Goal: Task Accomplishment & Management: Complete application form

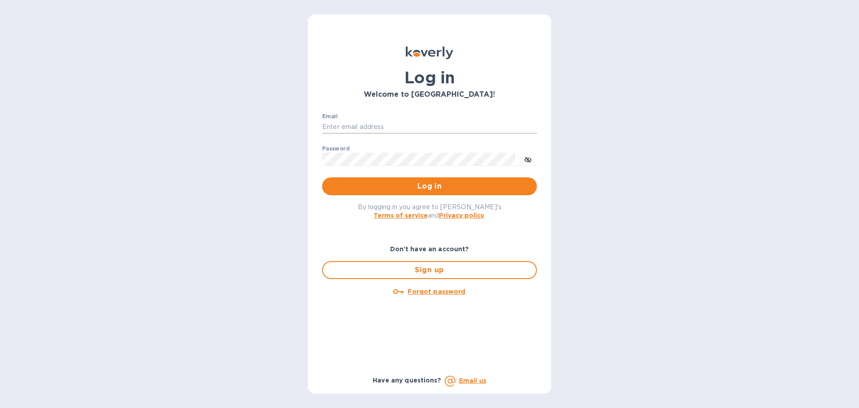
click at [368, 126] on input "Email" at bounding box center [429, 126] width 215 height 13
type input "[EMAIL_ADDRESS][DOMAIN_NAME]"
click at [322, 177] on button "Log in" at bounding box center [429, 186] width 215 height 18
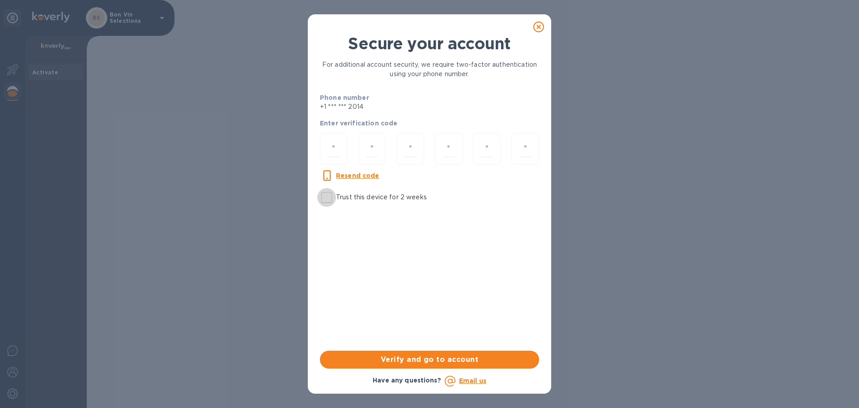
click at [329, 194] on input "Trust this device for 2 weeks" at bounding box center [326, 197] width 19 height 19
checkbox input "true"
click at [337, 143] on input "number" at bounding box center [333, 148] width 13 height 17
type input "6"
type input "4"
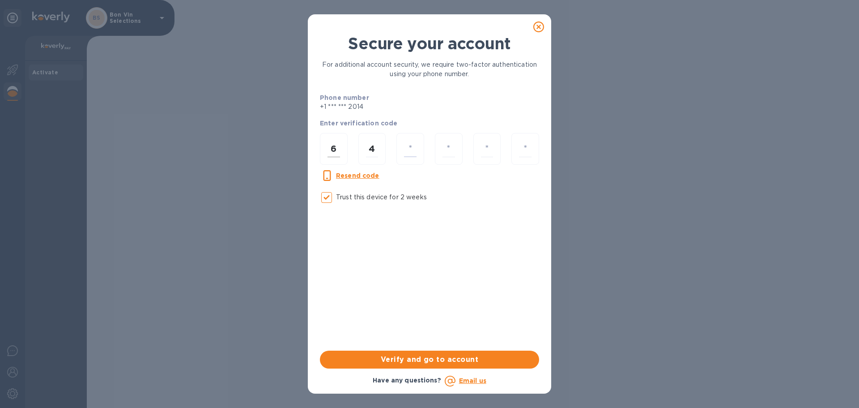
type input "6"
type input "4"
type input "7"
type input "6"
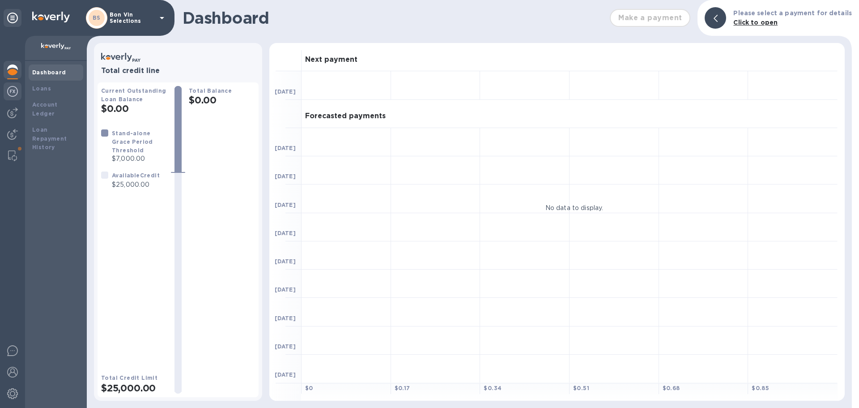
click at [13, 93] on img at bounding box center [12, 91] width 11 height 11
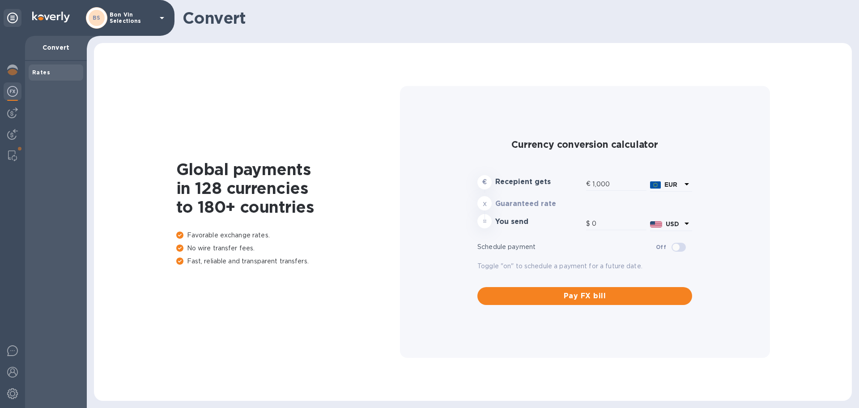
type input "1,178.02"
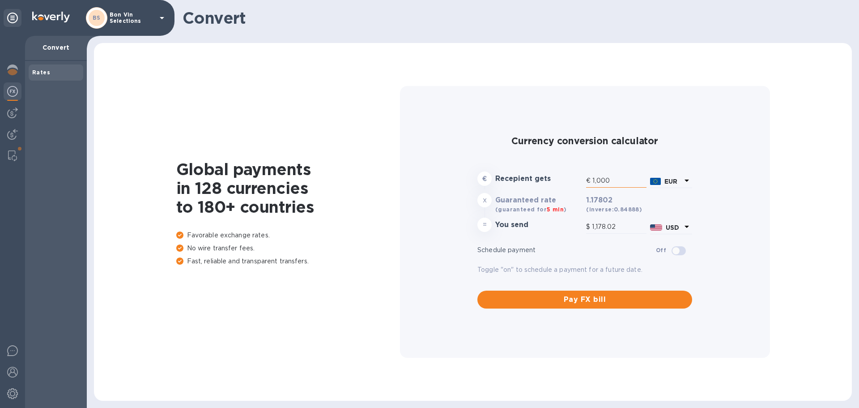
click at [612, 178] on input "1,000" at bounding box center [619, 180] width 54 height 13
type input "100"
type input "117.8"
type input "10"
type input "11.78"
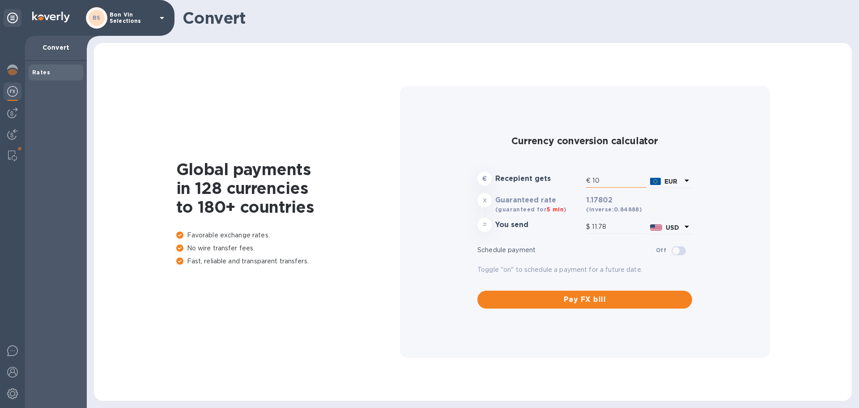
type input "1"
type input "1.18"
type input "3"
type input "3.53"
type input "35"
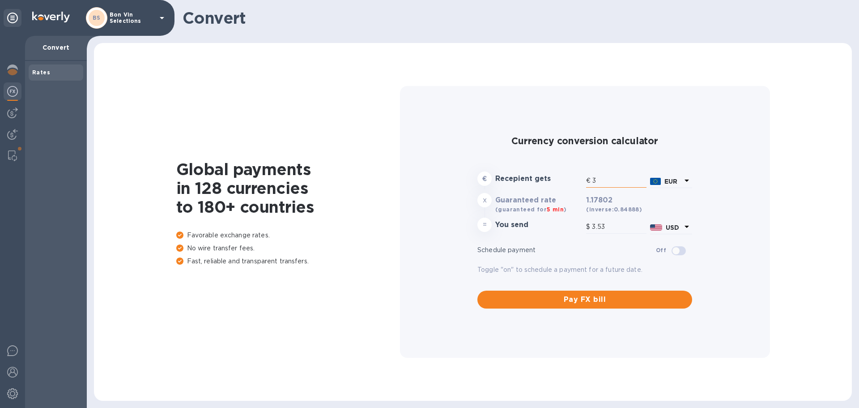
type input "41.23"
type input "359"
type input "422.91"
type input "3,590"
type input "4,229.09"
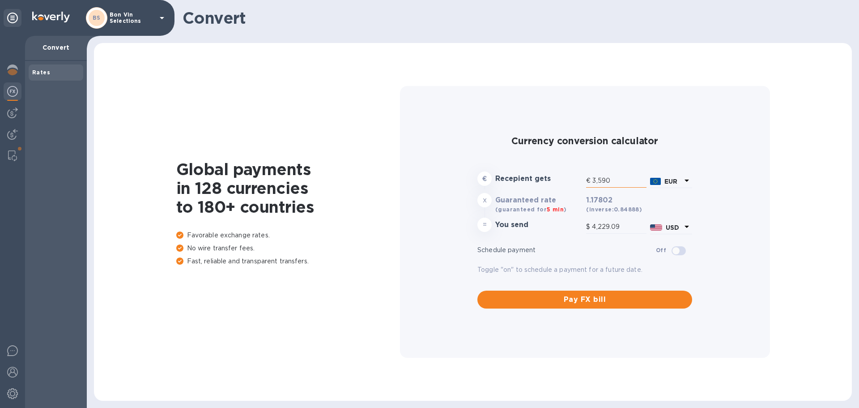
type input "35,907"
type input "42,299.16"
type input "35,907.1"
type input "42,299.28"
type input "35,907.12"
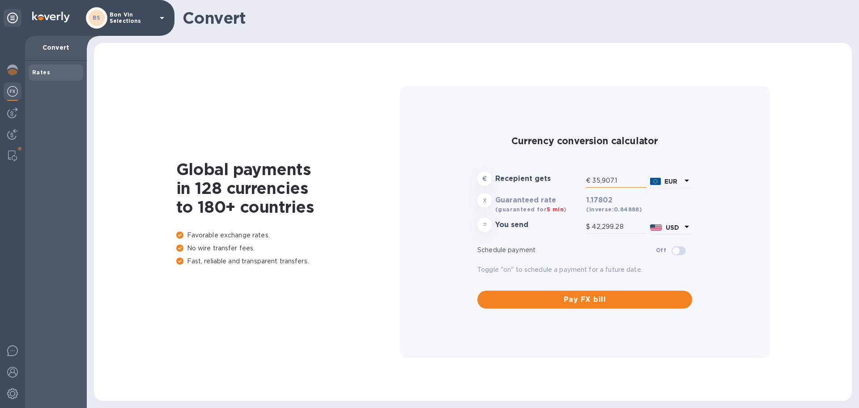
type input "42,299.31"
type input "35,907.12"
click at [13, 110] on img at bounding box center [12, 112] width 11 height 11
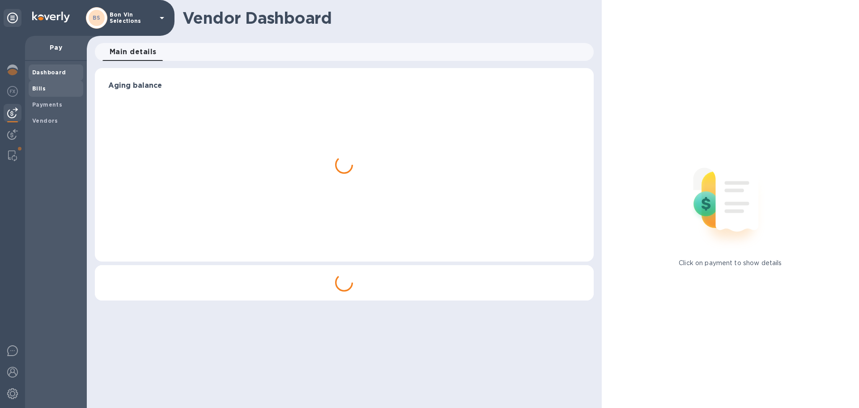
click at [41, 86] on b "Bills" at bounding box center [38, 88] width 13 height 7
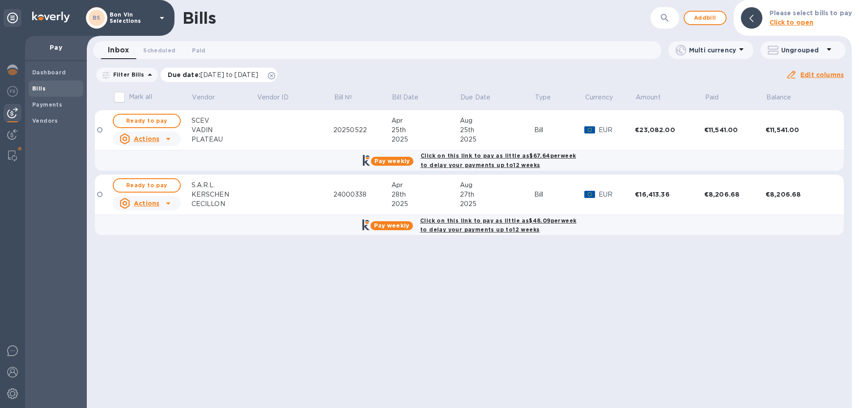
click at [275, 76] on icon at bounding box center [271, 75] width 7 height 7
click at [46, 117] on b "Vendors" at bounding box center [45, 120] width 26 height 7
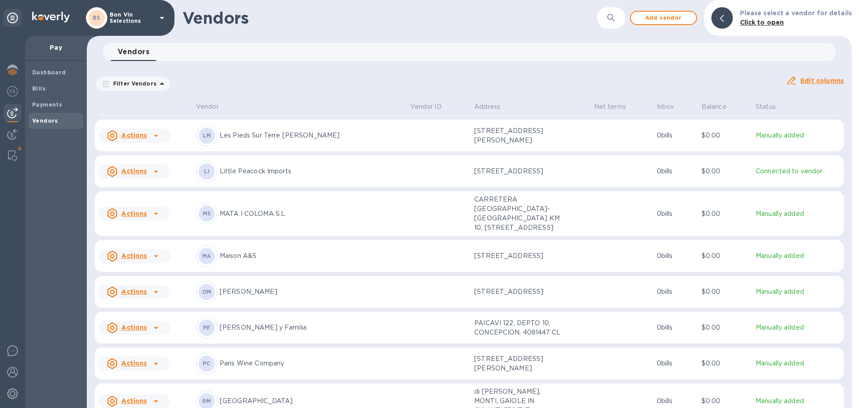
scroll to position [1426, 0]
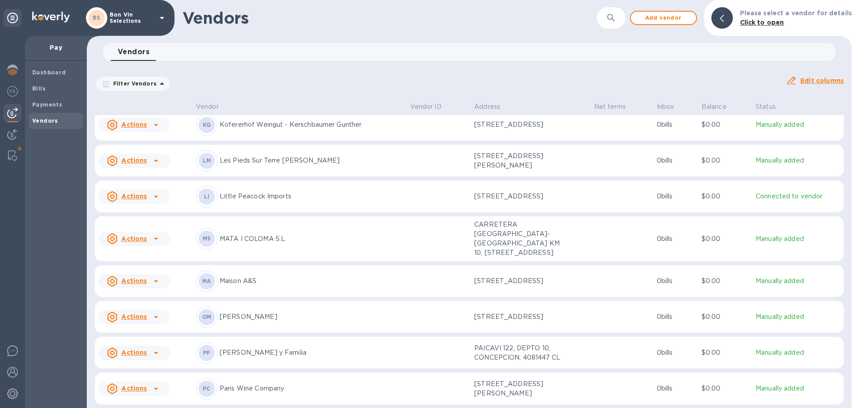
click at [267, 234] on p "MATA I COLOMA S.L." at bounding box center [311, 238] width 183 height 9
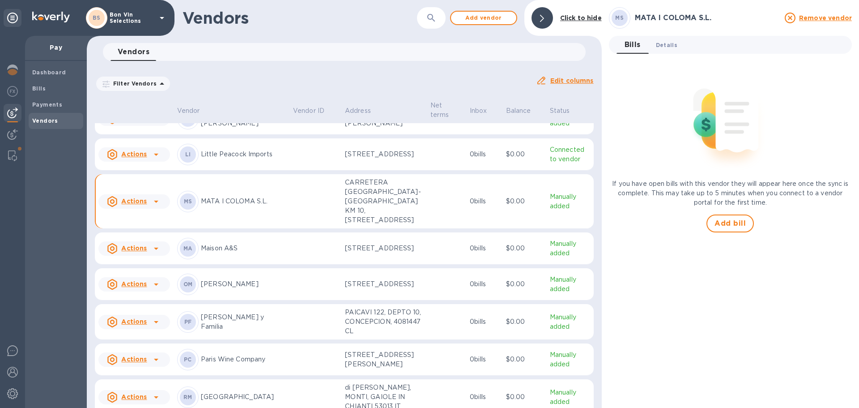
click at [670, 45] on span "Details 0" at bounding box center [666, 44] width 21 height 9
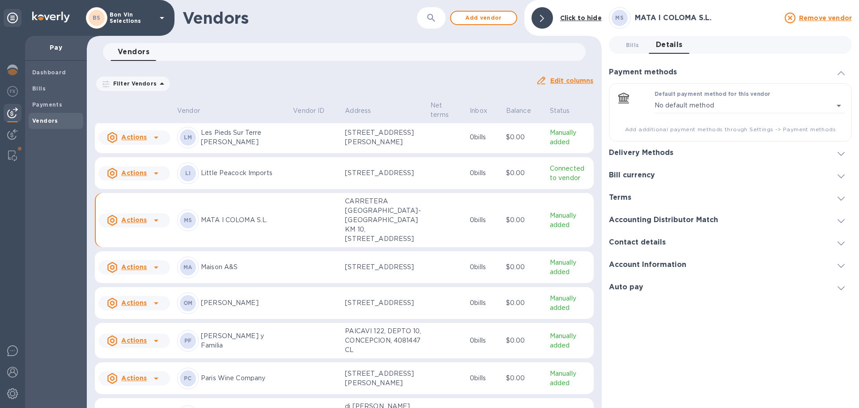
click at [846, 151] on div at bounding box center [840, 152] width 21 height 9
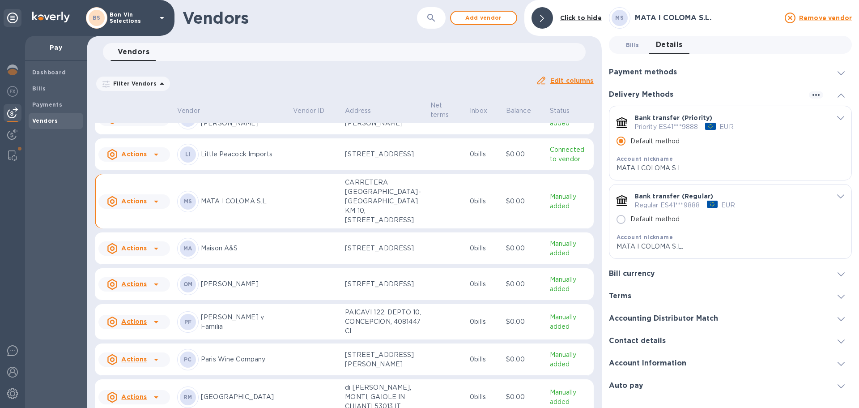
click at [634, 46] on span "Bills 0" at bounding box center [632, 44] width 13 height 9
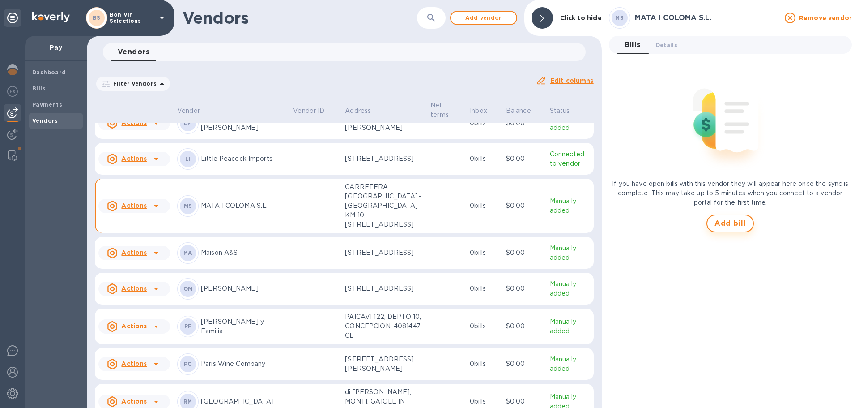
click at [738, 222] on span "Add bill" at bounding box center [729, 223] width 31 height 11
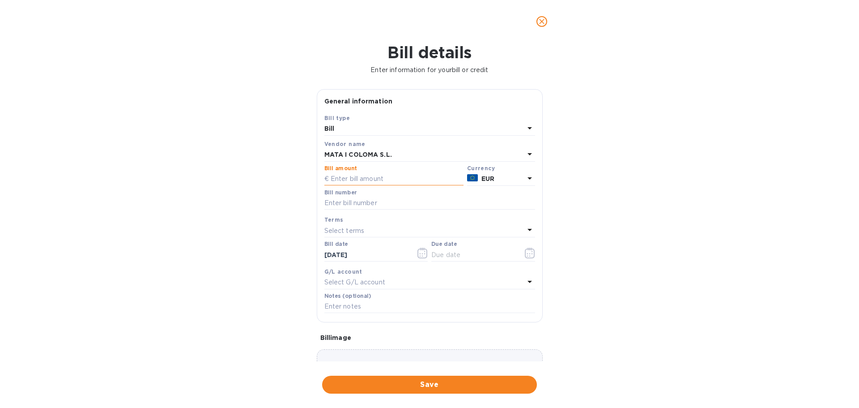
click at [357, 179] on input "text" at bounding box center [393, 178] width 139 height 13
type input "10,684.80"
click at [365, 200] on input "text" at bounding box center [429, 202] width 211 height 13
type input "F250041"
click at [419, 252] on icon "button" at bounding box center [422, 252] width 10 height 11
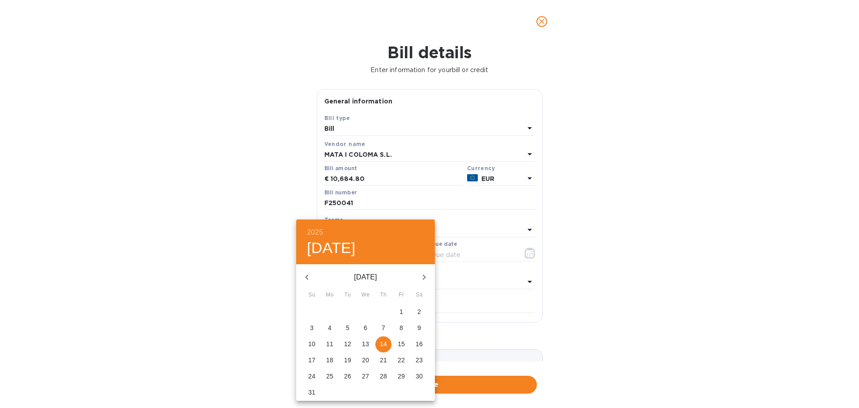
click at [307, 280] on icon "button" at bounding box center [306, 277] width 11 height 11
click at [383, 340] on p "15" at bounding box center [383, 343] width 7 height 9
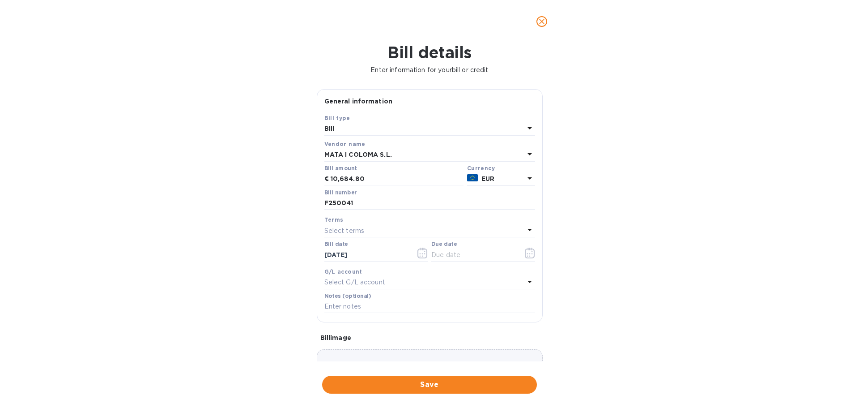
type input "[DATE]"
click at [526, 251] on icon "button" at bounding box center [530, 252] width 10 height 11
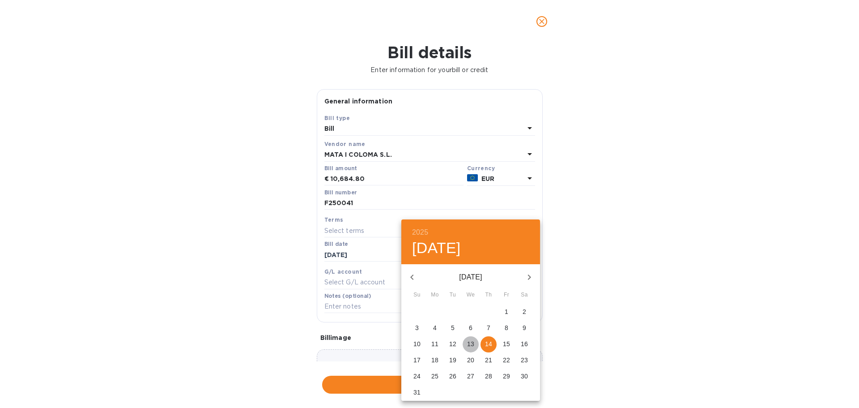
click at [472, 343] on p "13" at bounding box center [470, 343] width 7 height 9
type input "[DATE]"
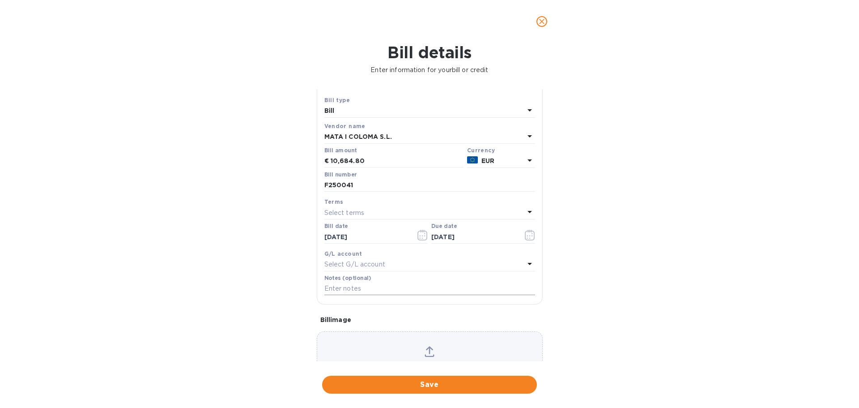
scroll to position [63, 0]
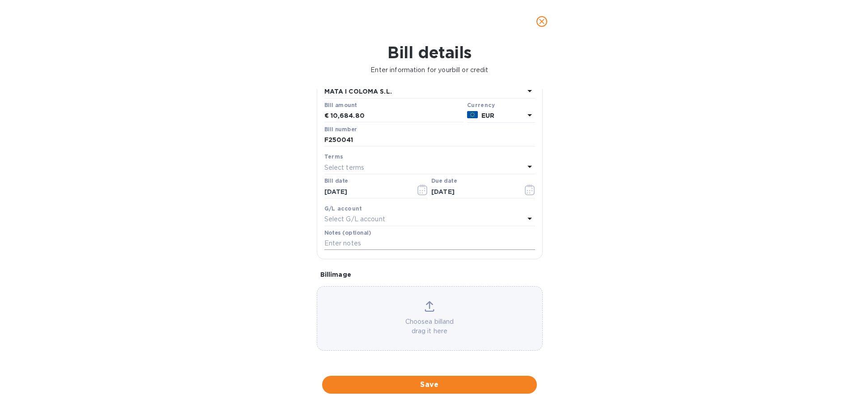
click at [427, 305] on icon at bounding box center [430, 306] width 10 height 11
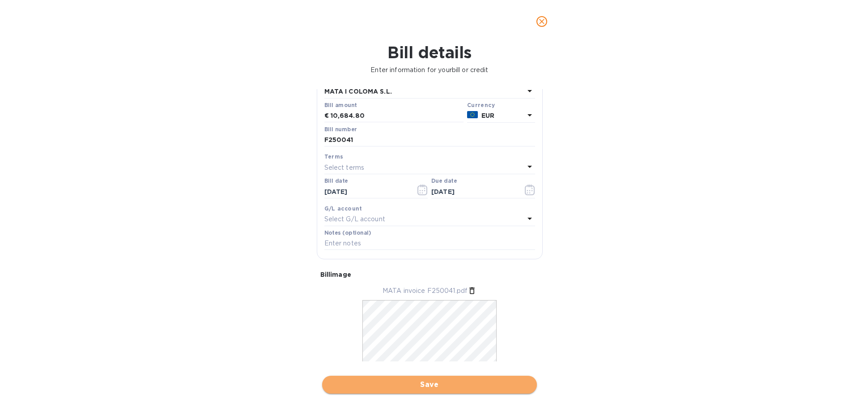
click at [424, 386] on span "Save" at bounding box center [429, 384] width 200 height 11
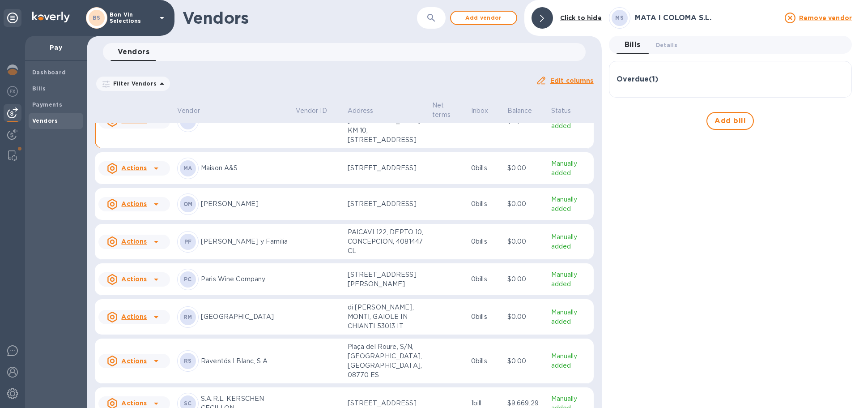
scroll to position [1892, 0]
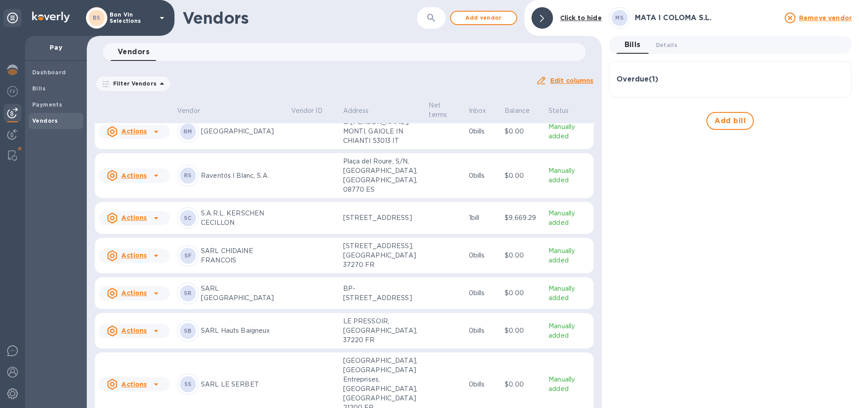
click at [399, 229] on tbody "Actions LM Les Pieds Sur Terre [PERSON_NAME] [STREET_ADDRESS][PERSON_NAME] 0 bi…" at bounding box center [344, 261] width 499 height 849
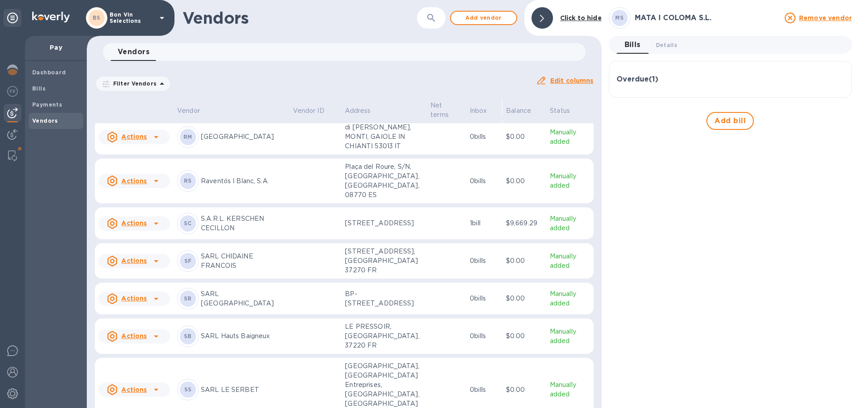
click at [173, 155] on td "Actions" at bounding box center [134, 137] width 79 height 36
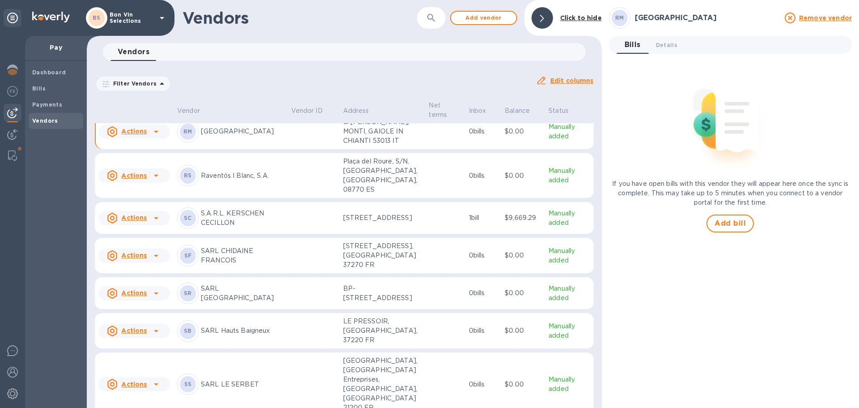
click at [223, 67] on div "Filter Vendors Auto pay: All Edit columns" at bounding box center [344, 79] width 506 height 31
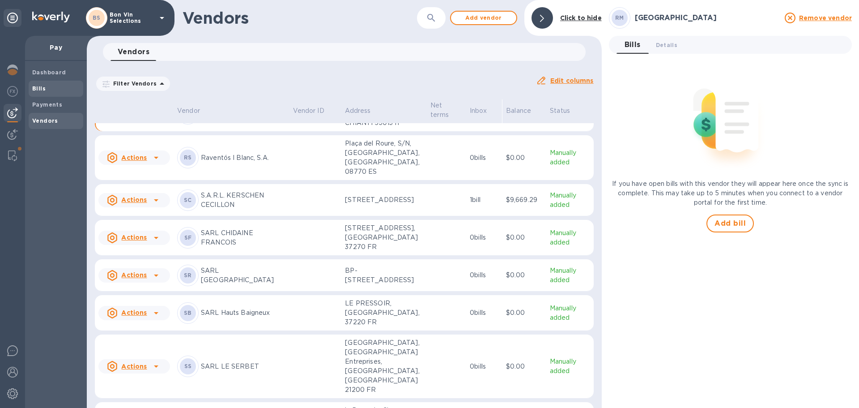
scroll to position [1819, 0]
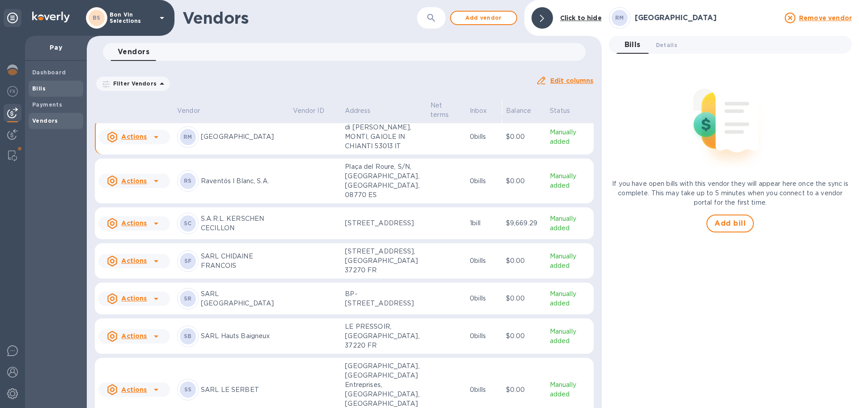
click at [41, 88] on b "Bills" at bounding box center [38, 88] width 13 height 7
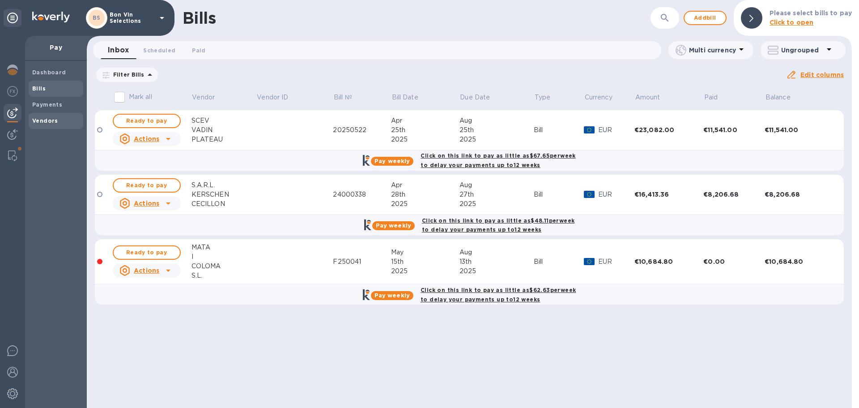
click at [50, 120] on b "Vendors" at bounding box center [45, 120] width 26 height 7
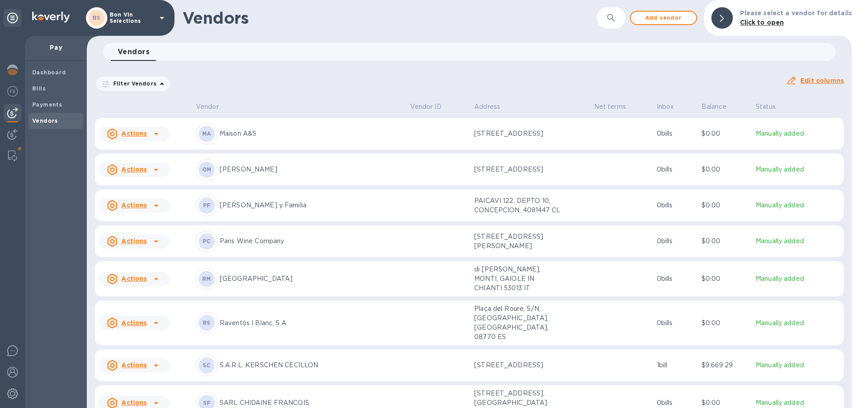
scroll to position [1653, 0]
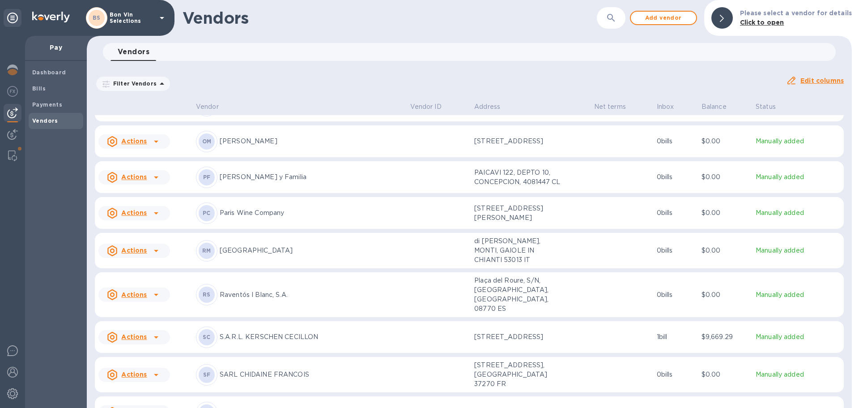
click at [267, 292] on p "Raventós I Blanc, S.A." at bounding box center [311, 294] width 183 height 9
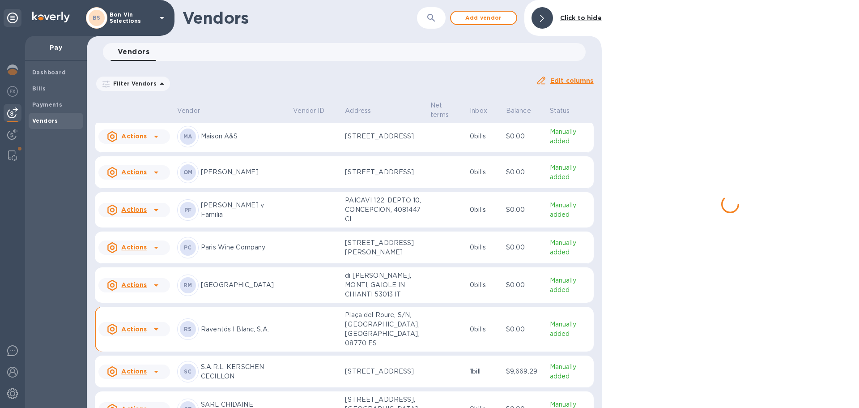
scroll to position [1757, 0]
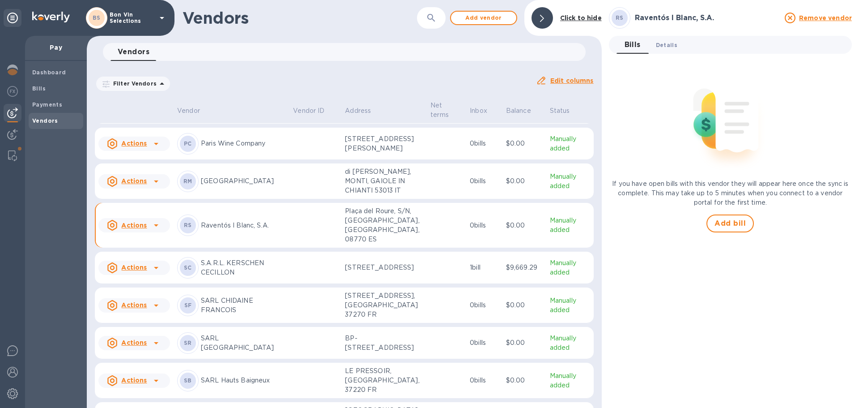
click at [673, 47] on span "Details 0" at bounding box center [666, 44] width 21 height 9
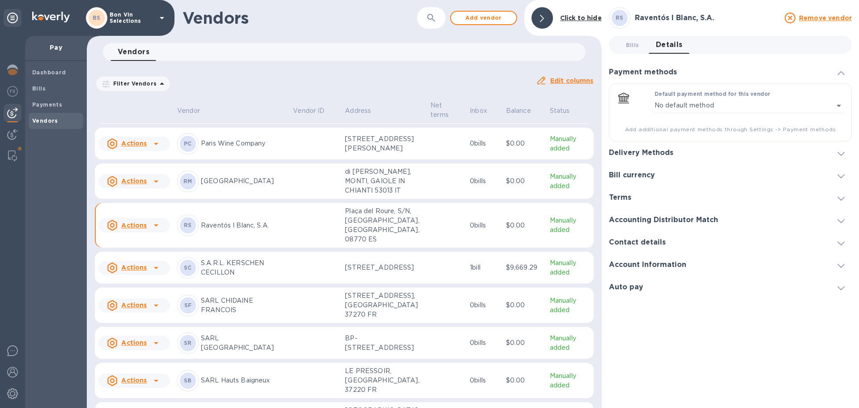
click at [842, 150] on span at bounding box center [840, 153] width 7 height 8
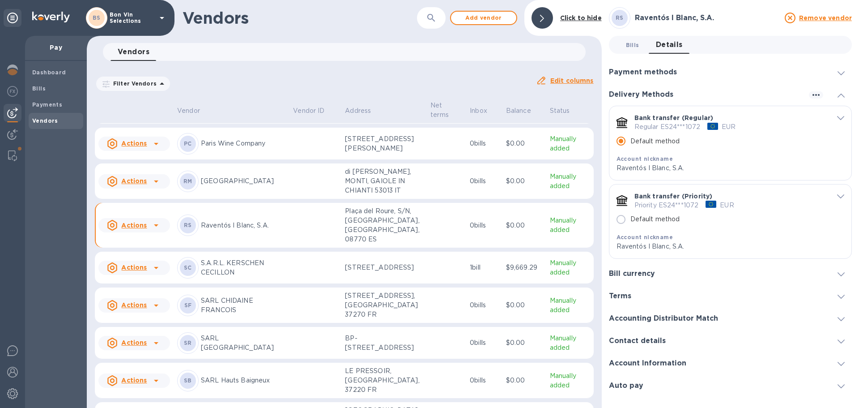
click at [631, 46] on span "Bills 0" at bounding box center [632, 44] width 13 height 9
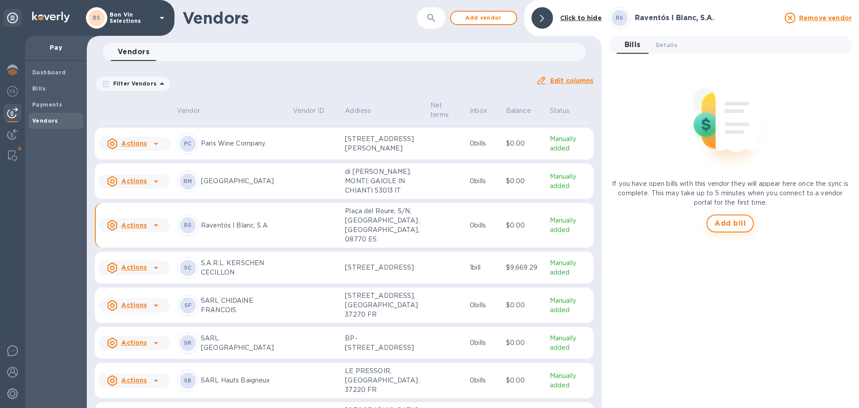
click at [730, 221] on span "Add bill" at bounding box center [729, 223] width 31 height 11
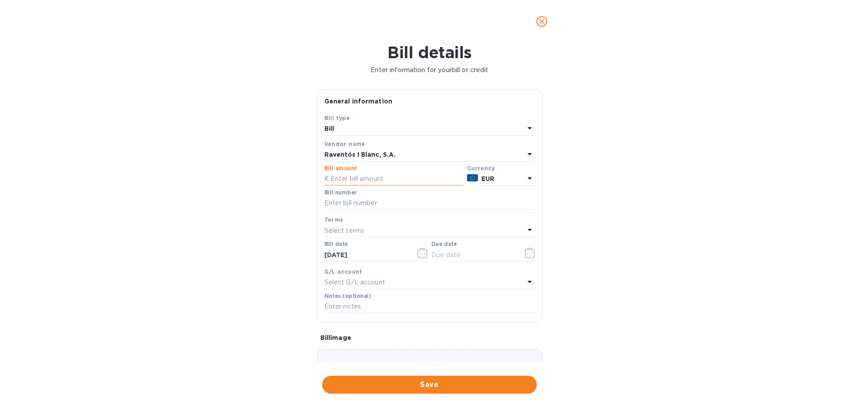
click at [353, 176] on input "text" at bounding box center [393, 178] width 139 height 13
type input "12,965.40"
click at [348, 204] on input "text" at bounding box center [429, 202] width 211 height 13
click at [336, 201] on input "text" at bounding box center [429, 202] width 211 height 13
type input "FV25-01370"
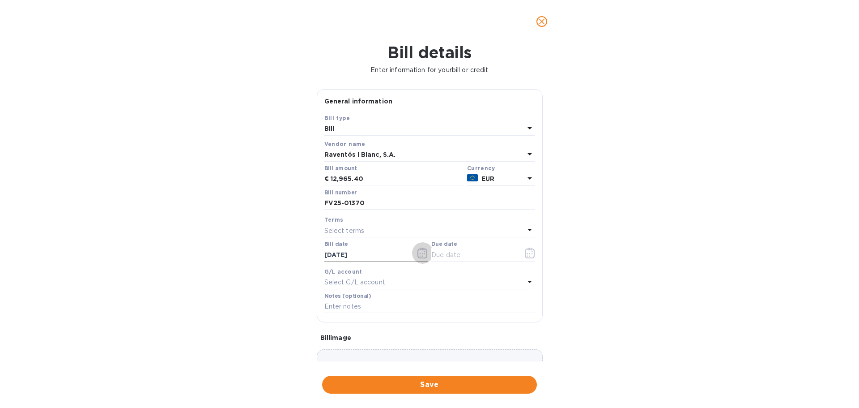
click at [417, 252] on icon "button" at bounding box center [422, 252] width 10 height 11
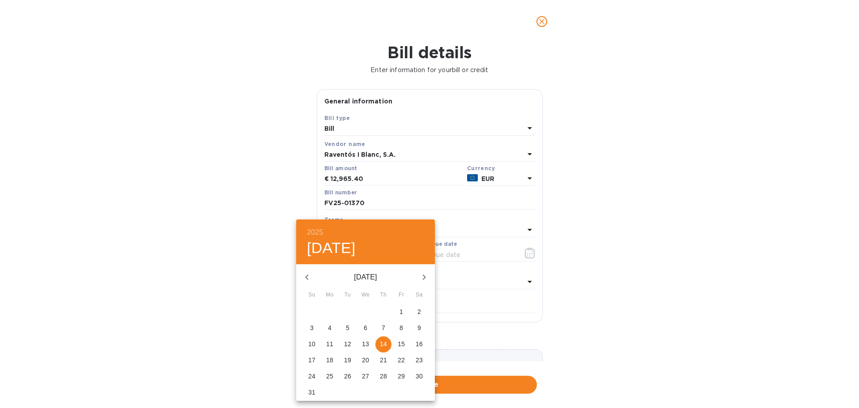
click at [309, 277] on icon "button" at bounding box center [306, 277] width 11 height 11
click at [382, 343] on p "15" at bounding box center [383, 343] width 7 height 9
type input "[DATE]"
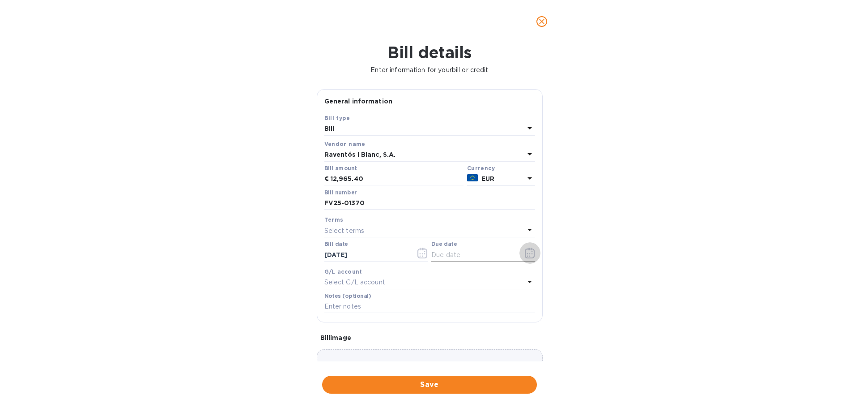
click at [526, 253] on icon "button" at bounding box center [530, 252] width 10 height 11
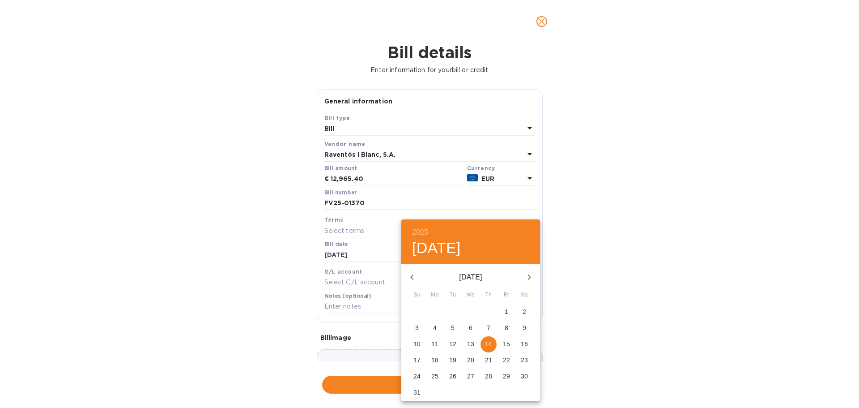
click at [505, 344] on p "15" at bounding box center [506, 343] width 7 height 9
type input "[DATE]"
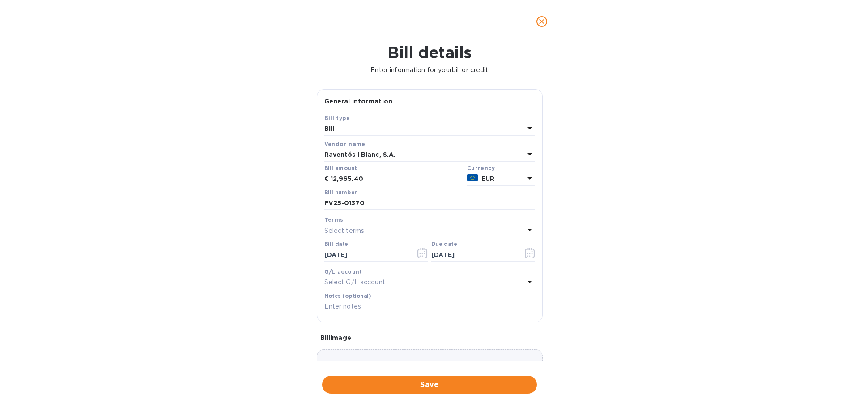
scroll to position [63, 0]
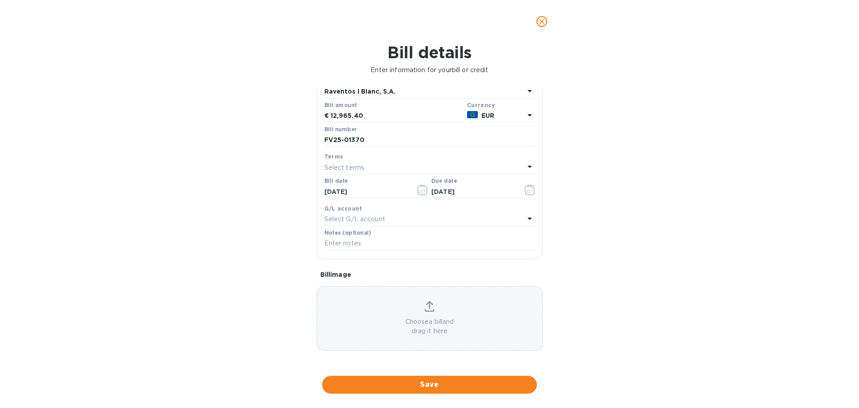
click at [429, 305] on icon at bounding box center [430, 306] width 10 height 11
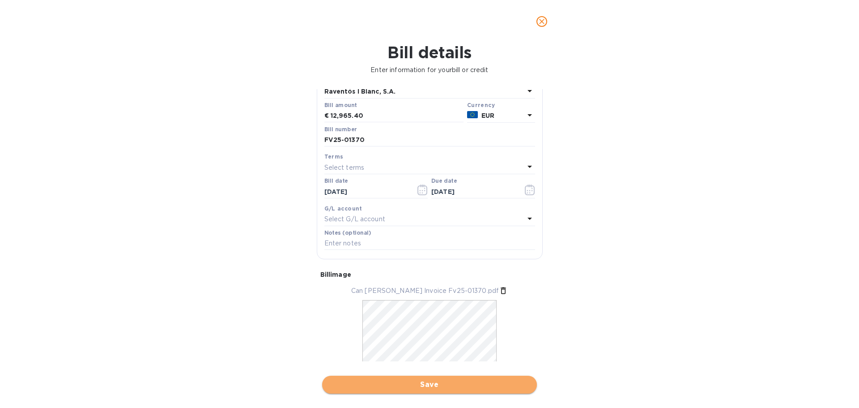
click at [436, 382] on span "Save" at bounding box center [429, 384] width 200 height 11
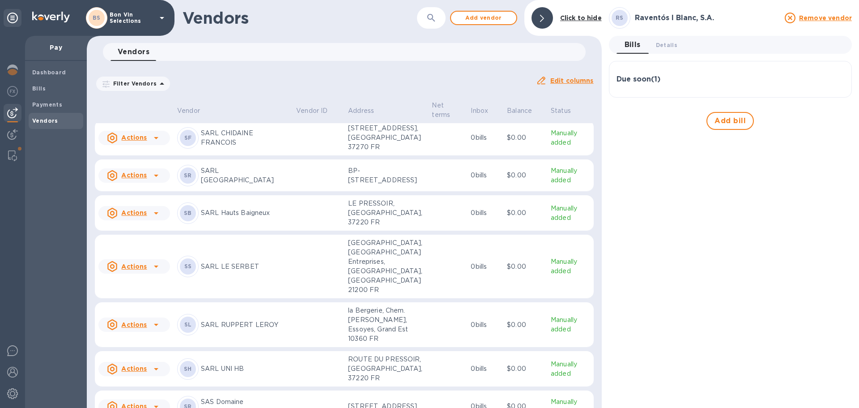
scroll to position [2036, 0]
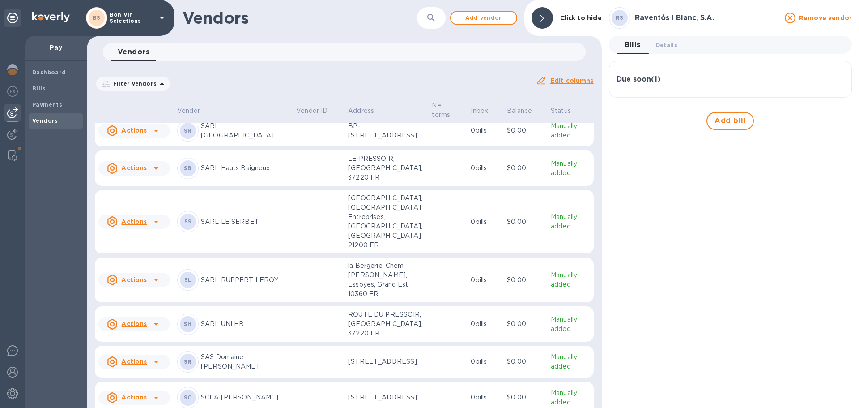
click at [224, 226] on p "SARL LE SERBET" at bounding box center [245, 221] width 88 height 9
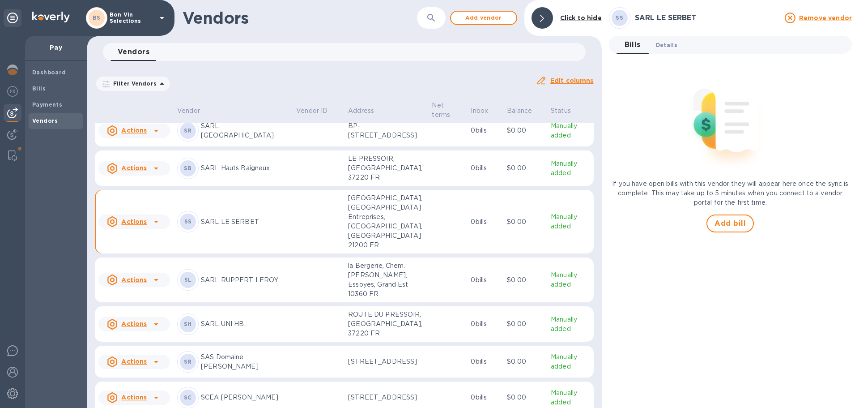
click at [671, 41] on span "Details 0" at bounding box center [666, 44] width 21 height 9
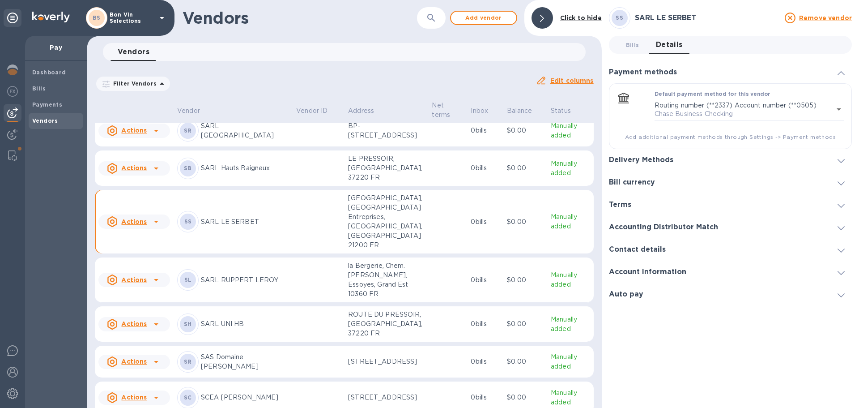
click at [844, 159] on icon at bounding box center [840, 161] width 7 height 4
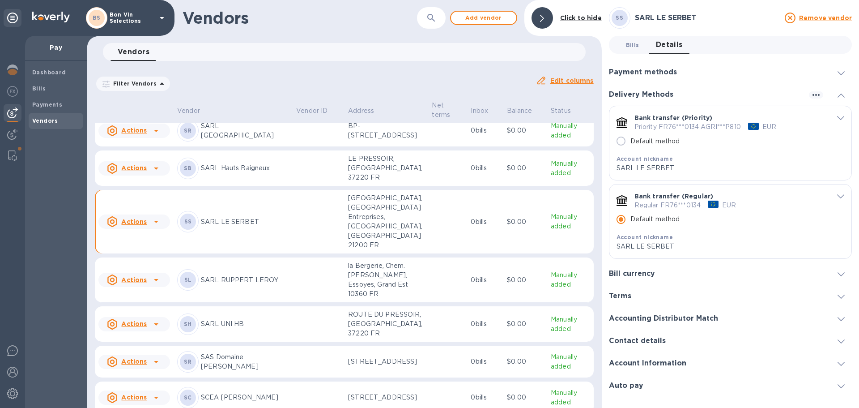
click at [633, 46] on span "Bills 0" at bounding box center [632, 44] width 13 height 9
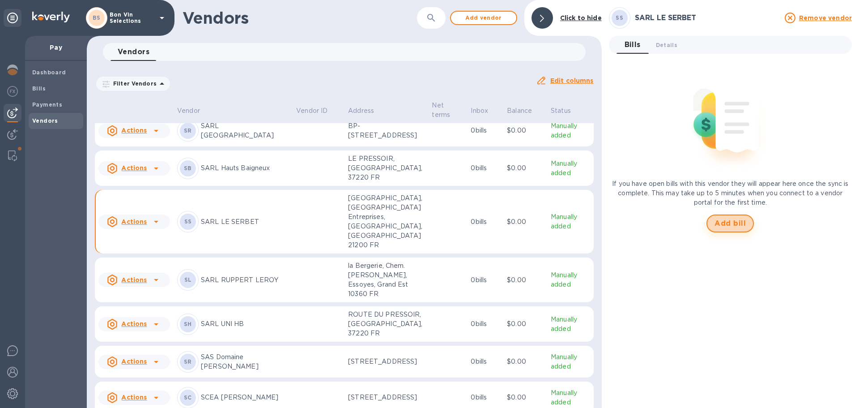
click at [734, 222] on span "Add bill" at bounding box center [729, 223] width 31 height 11
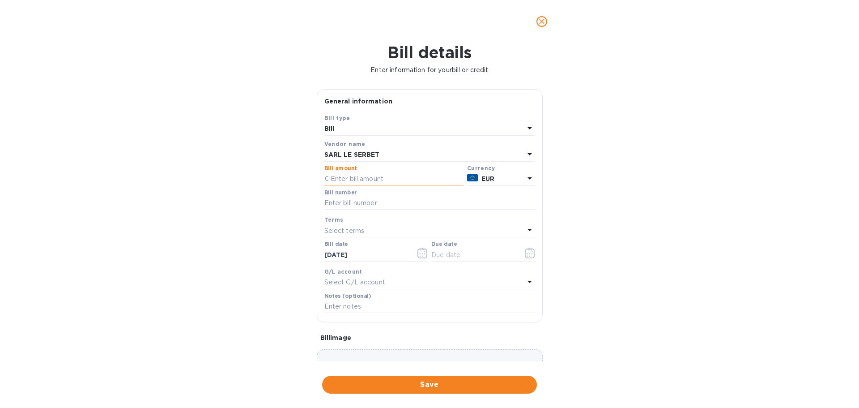
click at [365, 177] on input "text" at bounding box center [393, 178] width 139 height 13
type input "32,313.18"
click at [358, 204] on input "text" at bounding box center [429, 202] width 211 height 13
type input "23795"
click at [421, 252] on icon "button" at bounding box center [422, 252] width 10 height 11
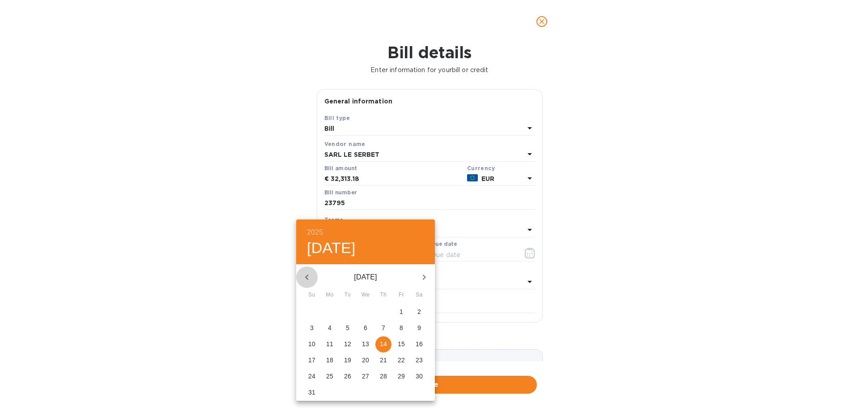
click at [304, 277] on icon "button" at bounding box center [306, 277] width 11 height 11
click at [401, 309] on p "2" at bounding box center [401, 311] width 4 height 9
type input "[DATE]"
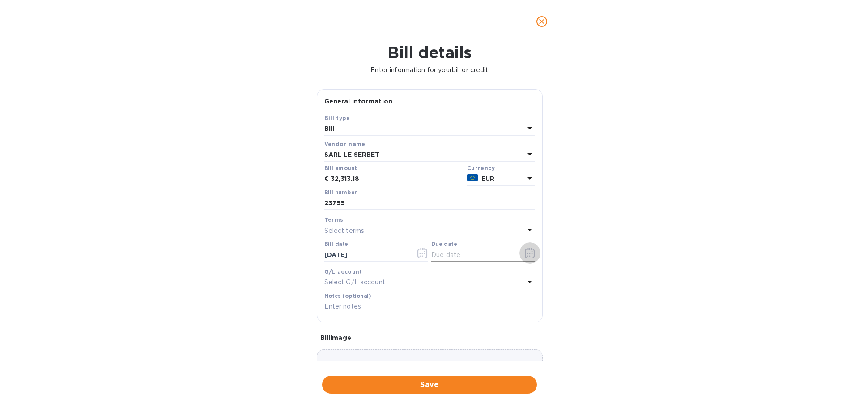
click at [525, 252] on icon "button" at bounding box center [530, 252] width 10 height 11
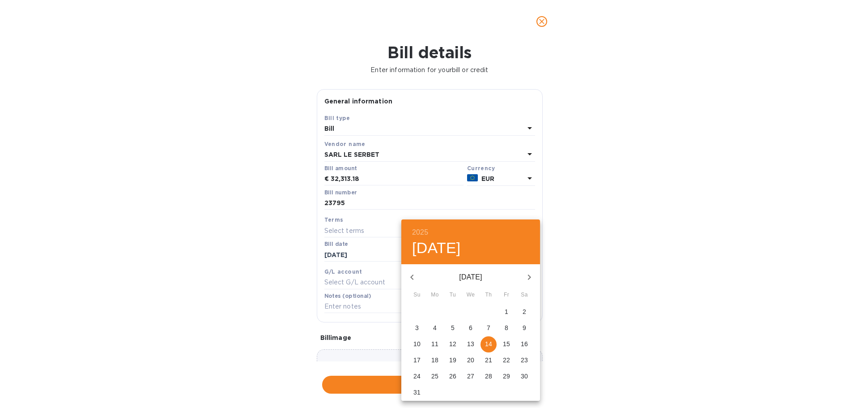
click at [471, 357] on p "20" at bounding box center [470, 359] width 7 height 9
type input "[DATE]"
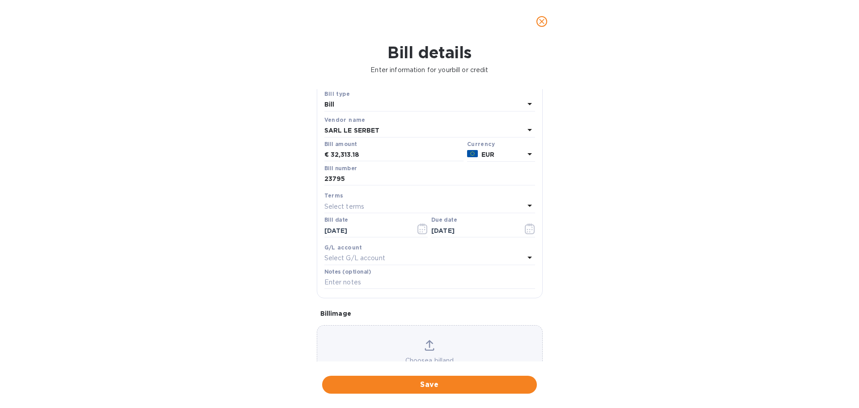
scroll to position [63, 0]
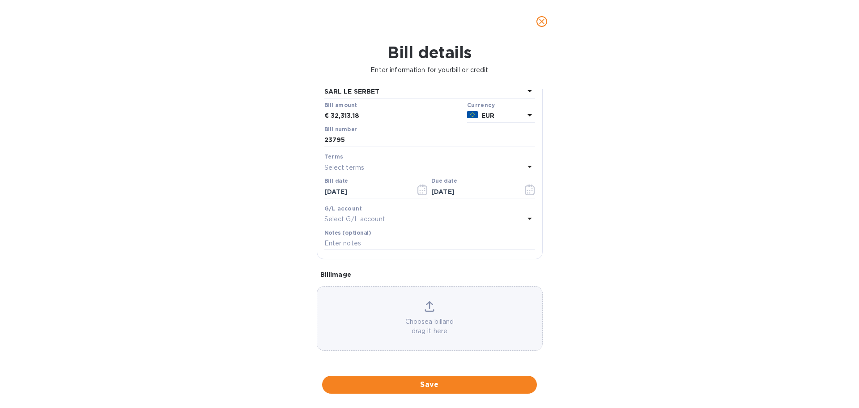
click at [427, 306] on icon at bounding box center [429, 305] width 7 height 8
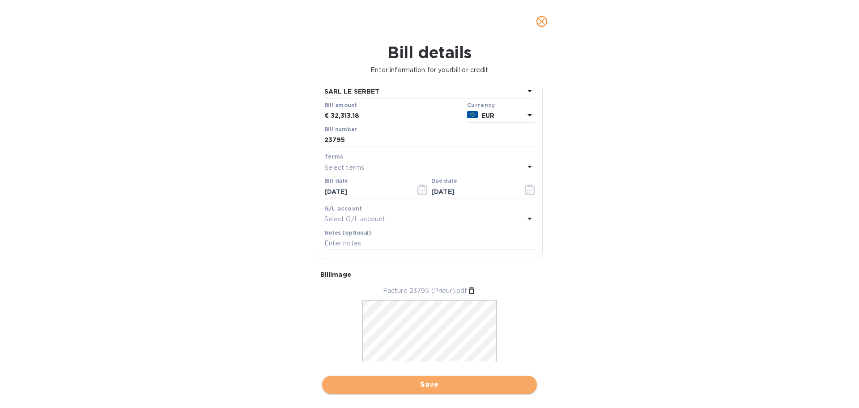
click at [435, 383] on span "Save" at bounding box center [429, 384] width 200 height 11
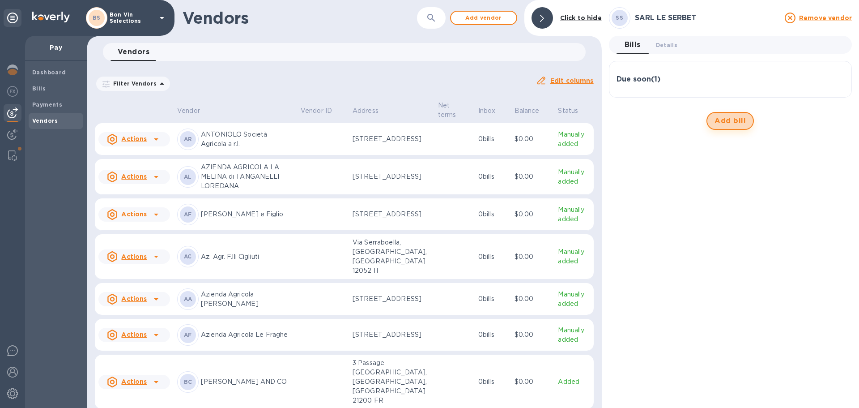
click at [734, 123] on span "Add bill" at bounding box center [729, 120] width 31 height 11
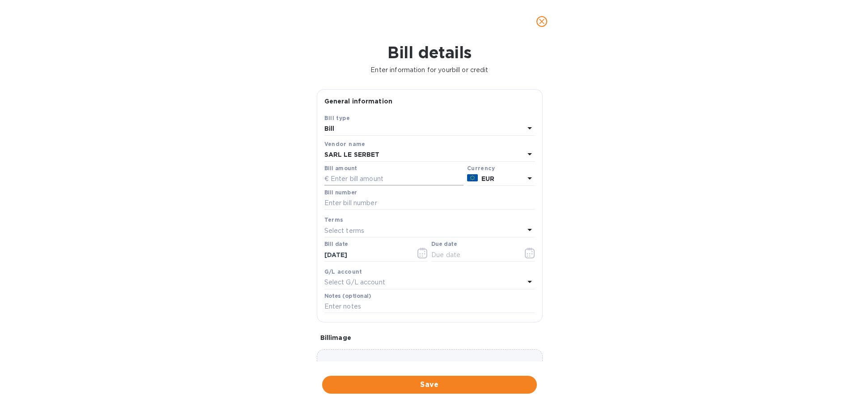
click at [371, 180] on input "text" at bounding box center [393, 178] width 139 height 13
type input "3,593.94"
click at [376, 206] on input "text" at bounding box center [429, 202] width 211 height 13
type input "23796"
click at [422, 253] on icon "button" at bounding box center [422, 252] width 10 height 11
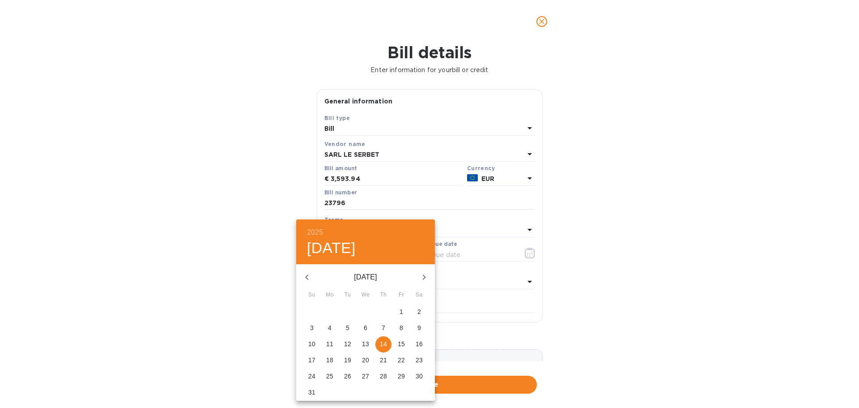
click at [308, 278] on icon "button" at bounding box center [306, 276] width 3 height 5
click at [404, 312] on span "2" at bounding box center [401, 311] width 16 height 9
type input "[DATE]"
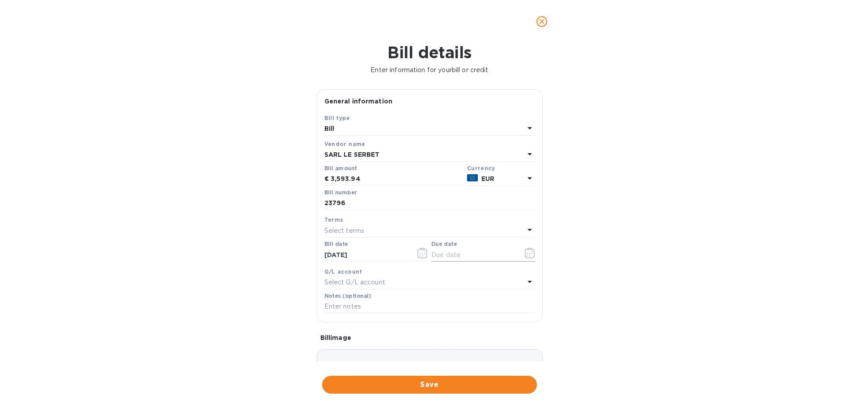
click at [528, 255] on icon "button" at bounding box center [530, 252] width 10 height 11
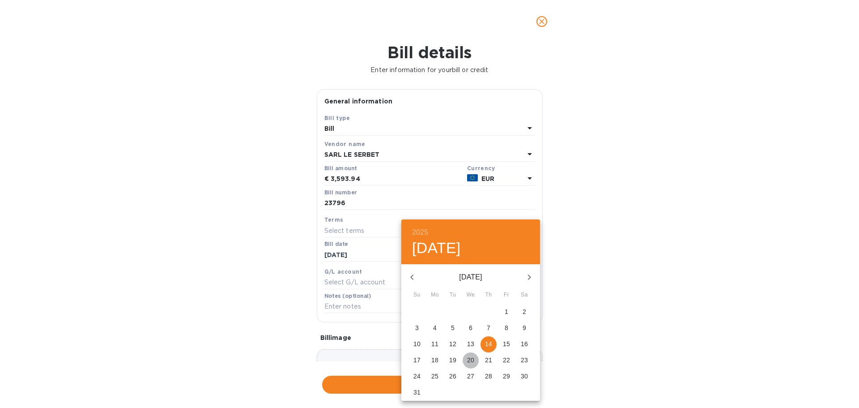
click at [470, 359] on p "20" at bounding box center [470, 359] width 7 height 9
type input "[DATE]"
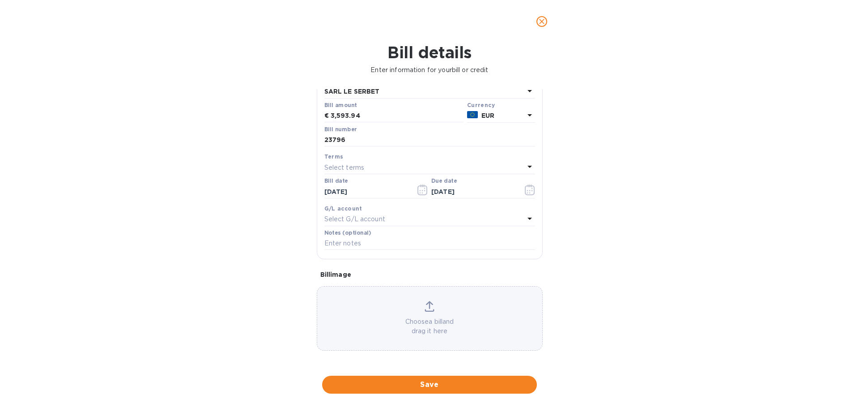
click at [426, 311] on div "Choose a bill and drag it here" at bounding box center [429, 318] width 225 height 35
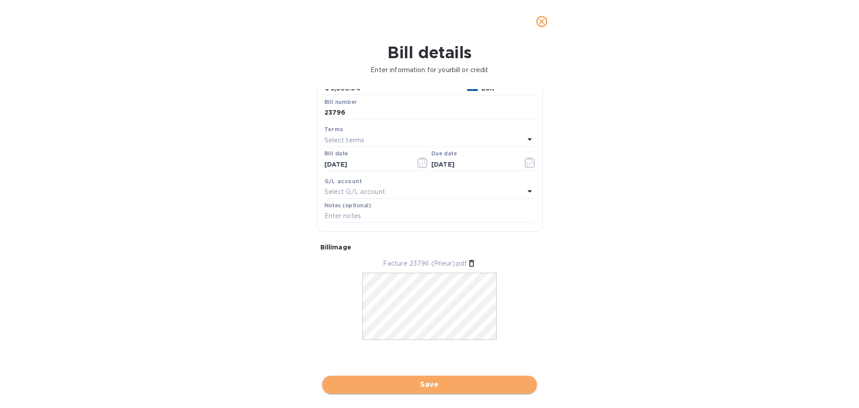
click at [439, 382] on span "Save" at bounding box center [429, 384] width 200 height 11
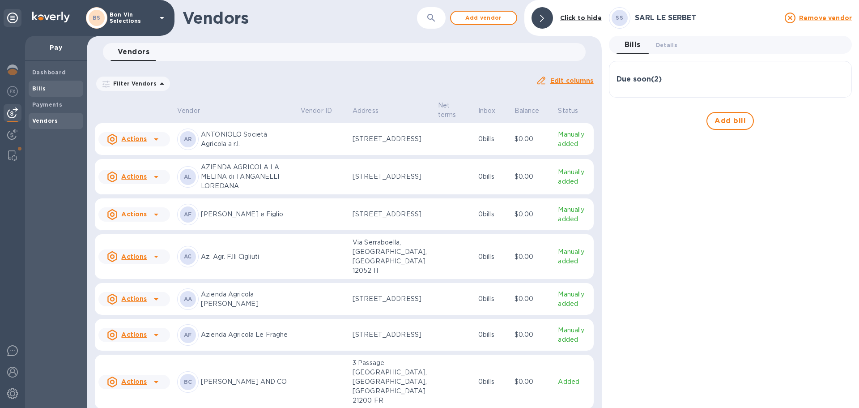
click at [45, 86] on span "Bills" at bounding box center [55, 88] width 47 height 9
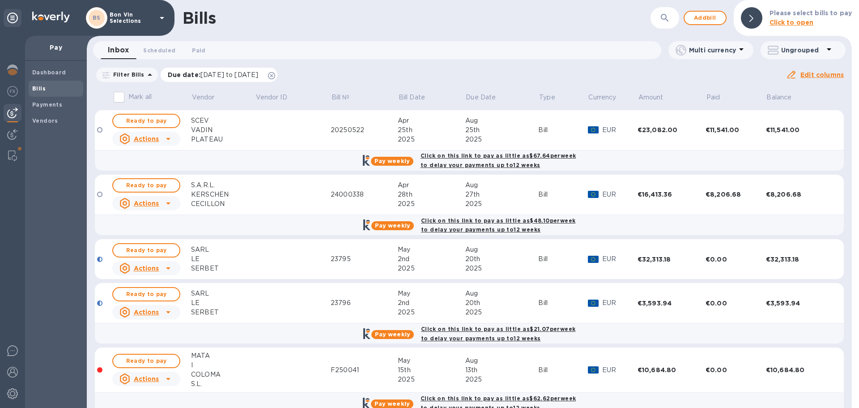
click at [275, 73] on icon at bounding box center [271, 75] width 7 height 7
click at [500, 98] on icon at bounding box center [501, 97] width 5 height 5
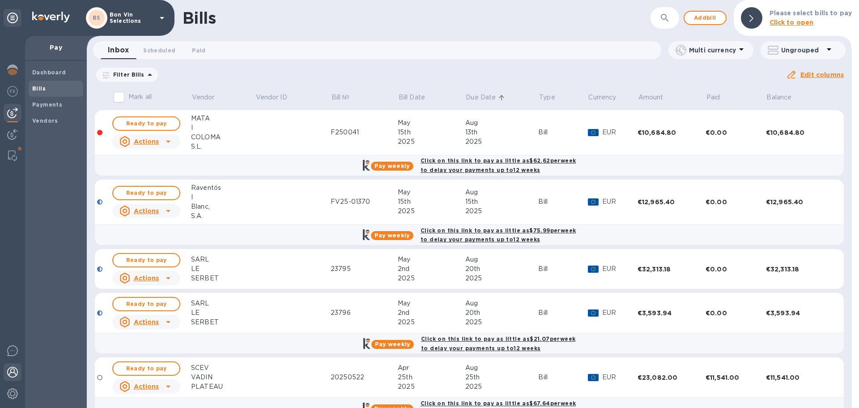
click at [11, 372] on img at bounding box center [12, 371] width 11 height 11
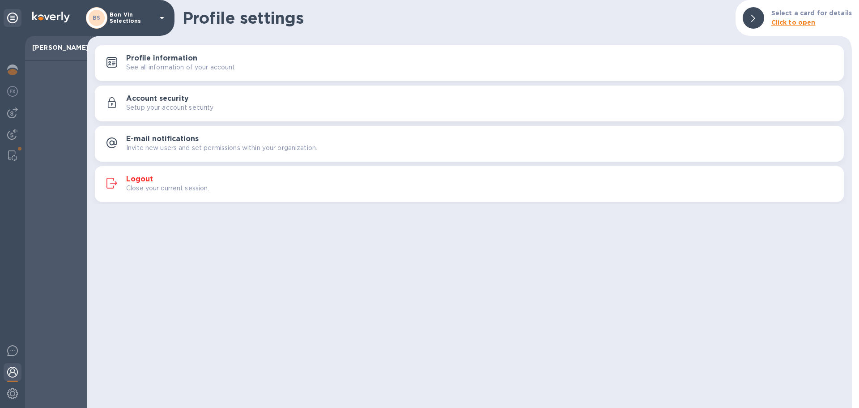
click at [143, 175] on h3 "Logout" at bounding box center [139, 179] width 27 height 8
